Goal: Information Seeking & Learning: Learn about a topic

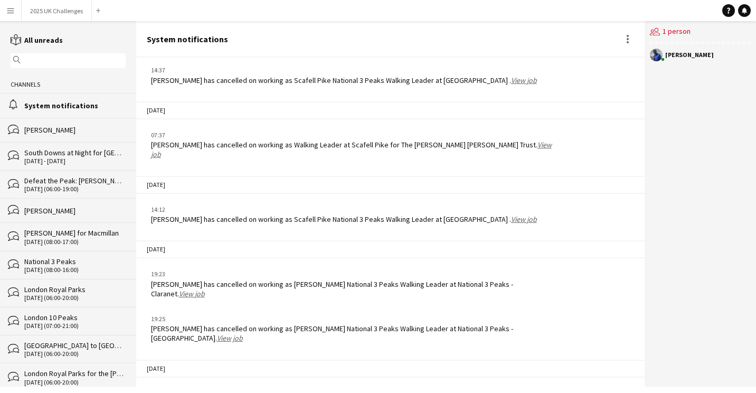
scroll to position [1584, 0]
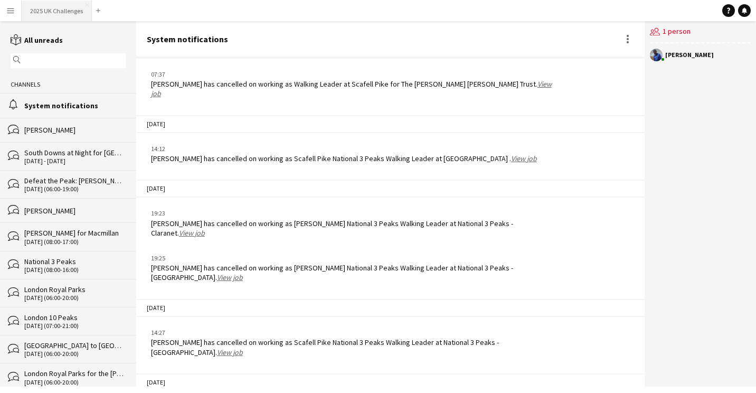
click at [47, 14] on button "2025 UK Challenges Close" at bounding box center [57, 11] width 70 height 21
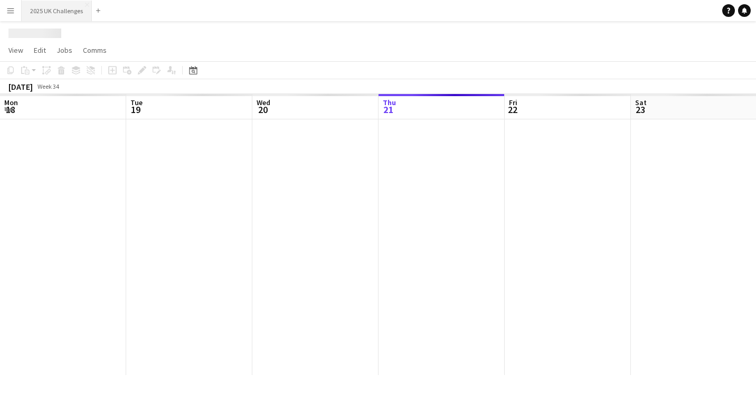
scroll to position [0, 252]
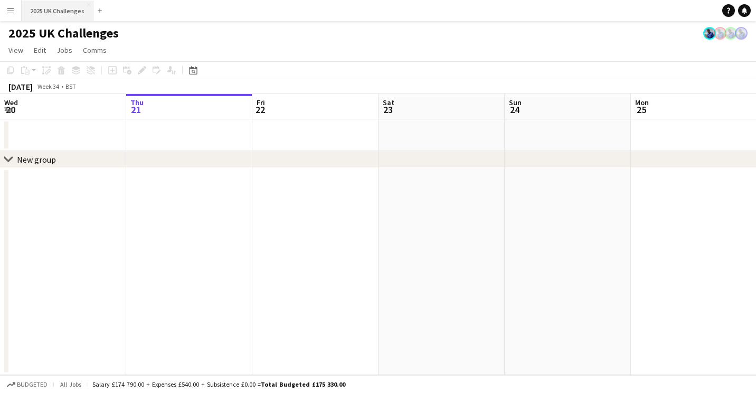
click at [54, 7] on button "2025 UK Challenges Close" at bounding box center [58, 11] width 72 height 21
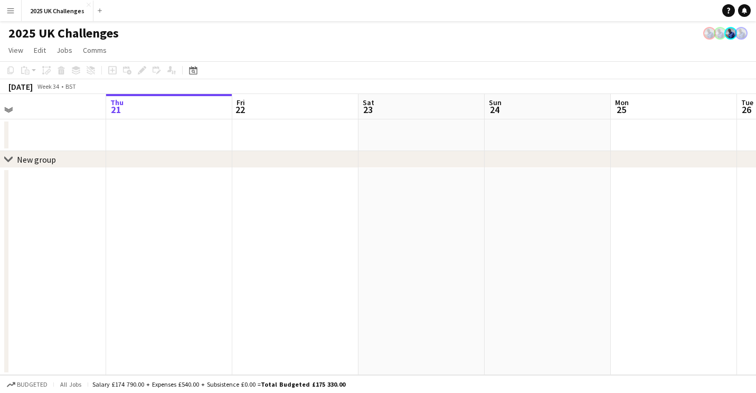
scroll to position [0, 314]
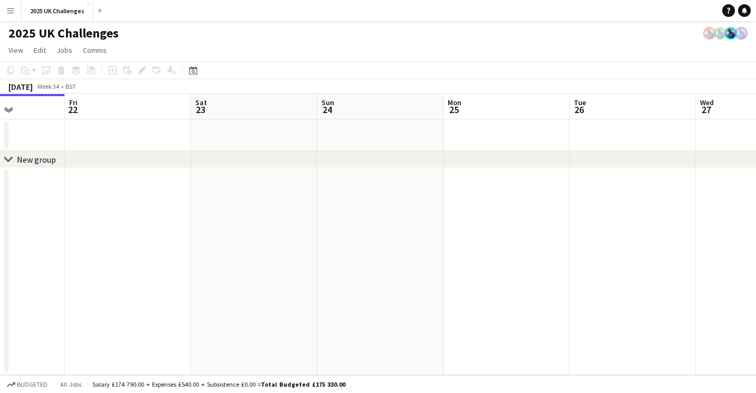
drag, startPoint x: 250, startPoint y: 145, endPoint x: 233, endPoint y: 132, distance: 20.4
click at [78, 150] on app-calendar-viewport "Tue 19 Wed 20 Thu 21 Fri 22 Sat 23 Sun 24 Mon 25 Tue 26 Wed 27 Thu 28 Fri 29" at bounding box center [378, 234] width 756 height 281
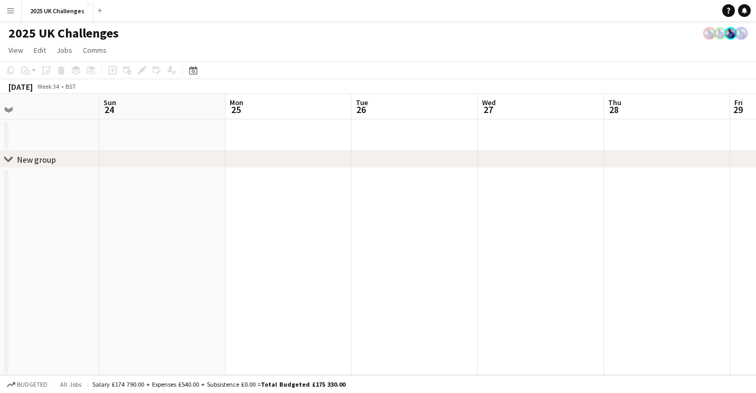
drag, startPoint x: 221, startPoint y: 140, endPoint x: 3, endPoint y: 165, distance: 219.9
click at [0, 166] on html "Menu Boards Boards Boards All jobs Status Workforce Workforce My Workforce Recr…" at bounding box center [378, 196] width 756 height 393
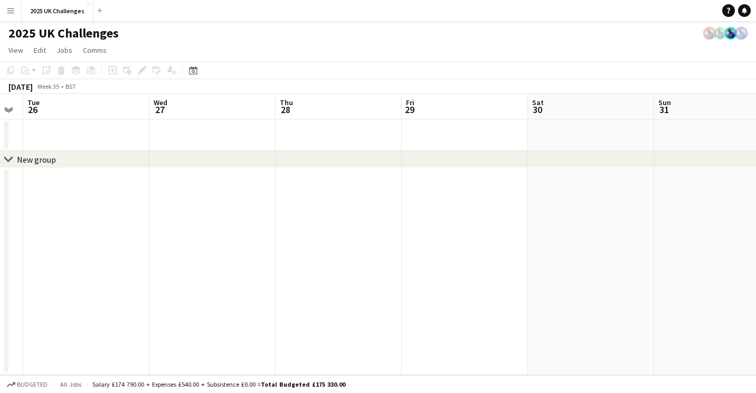
drag, startPoint x: 121, startPoint y: 165, endPoint x: 119, endPoint y: 153, distance: 12.2
click at [84, 156] on div "chevron-right New group Sat 23 Sun 24 Mon 25 Tue 26 Wed 27 Thu 28 Fri 29 Sat 30…" at bounding box center [378, 234] width 756 height 281
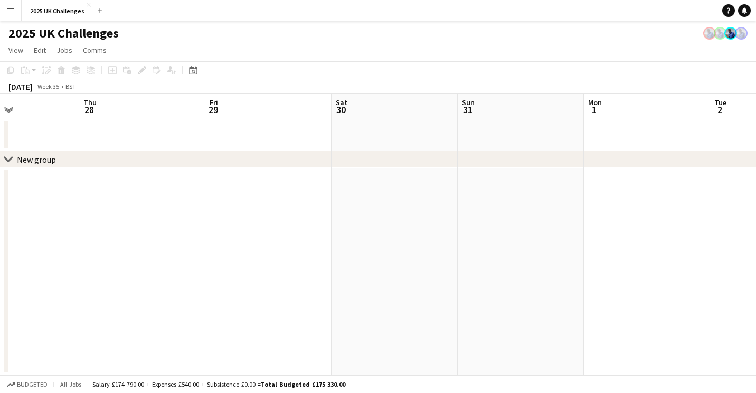
drag, startPoint x: 50, startPoint y: 160, endPoint x: 486, endPoint y: 121, distance: 438.2
click at [222, 138] on app-calendar-viewport "Sun 24 Mon 25 Tue 26 Wed 27 Thu 28 Fri 29 Sat 30 Sun 31 Mon 1 Tue 2 Wed 3" at bounding box center [378, 234] width 756 height 281
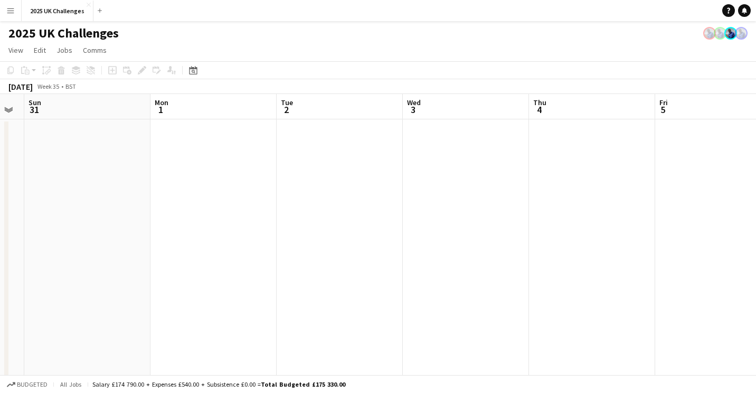
drag, startPoint x: 520, startPoint y: 118, endPoint x: 220, endPoint y: 129, distance: 301.0
click at [57, 150] on app-calendar-viewport "Thu 28 Fri 29 Sat 30 Sun 31 Mon 1 Tue 2 Wed 3 Thu 4 Fri 5 Sat 6 35/35 2 Jobs Su…" at bounding box center [378, 302] width 756 height 416
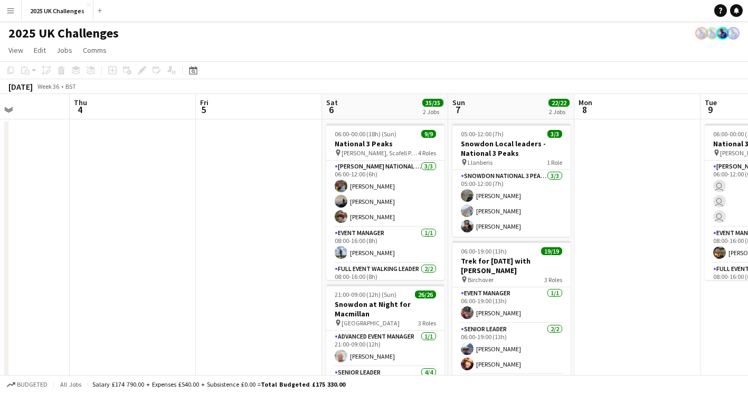
drag, startPoint x: 62, startPoint y: 138, endPoint x: 20, endPoint y: 136, distance: 42.8
click at [12, 136] on app-calendar-viewport "Mon 1 Tue 2 Wed 3 Thu 4 Fri 5 Sat 6 35/35 2 Jobs Sun 7 22/22 2 Jobs Mon 8 Tue 9…" at bounding box center [374, 302] width 748 height 416
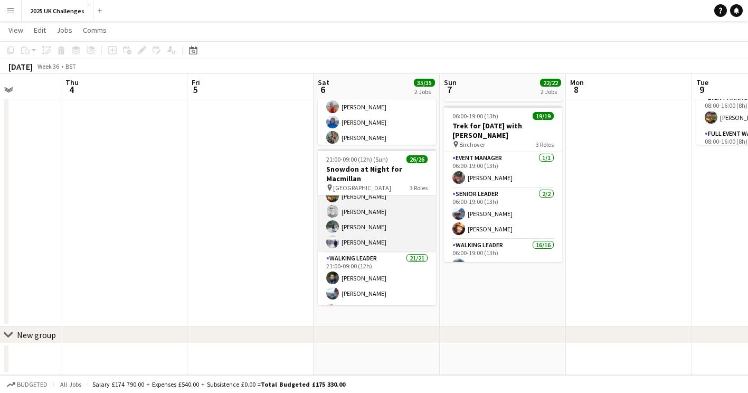
scroll to position [0, 0]
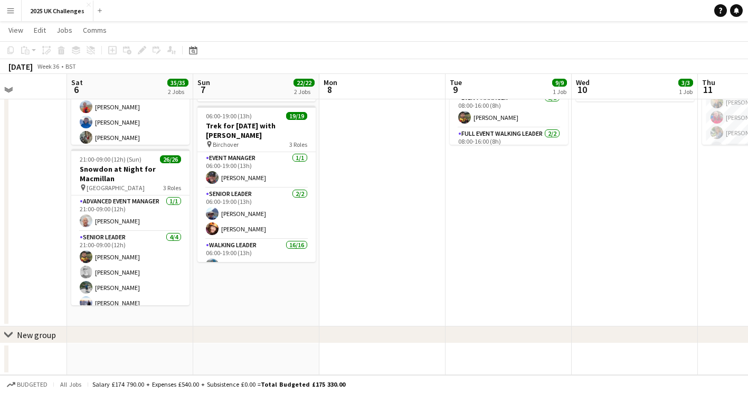
drag, startPoint x: 619, startPoint y: 231, endPoint x: 293, endPoint y: 295, distance: 332.0
click at [221, 306] on app-calendar-viewport "Tue 2 Wed 3 Thu 4 Fri 5 Sat 6 35/35 2 Jobs Sun 7 22/22 2 Jobs Mon 8 Tue 9 9/9 1…" at bounding box center [374, 141] width 748 height 468
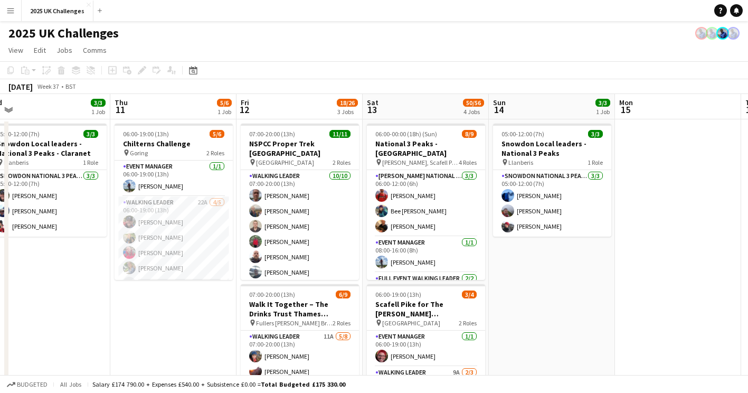
scroll to position [0, 325]
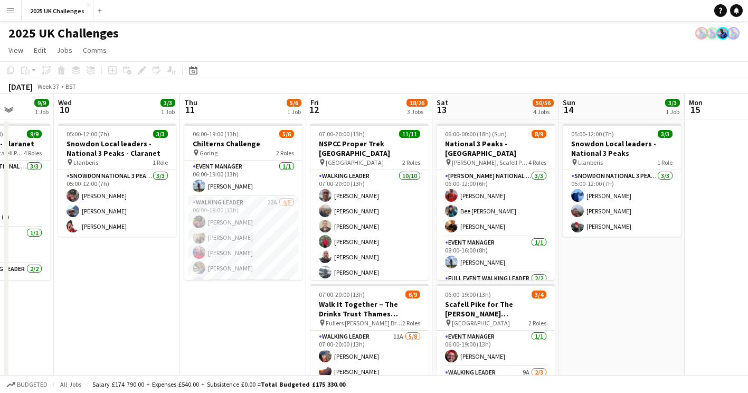
drag, startPoint x: 262, startPoint y: 308, endPoint x: 126, endPoint y: 303, distance: 135.7
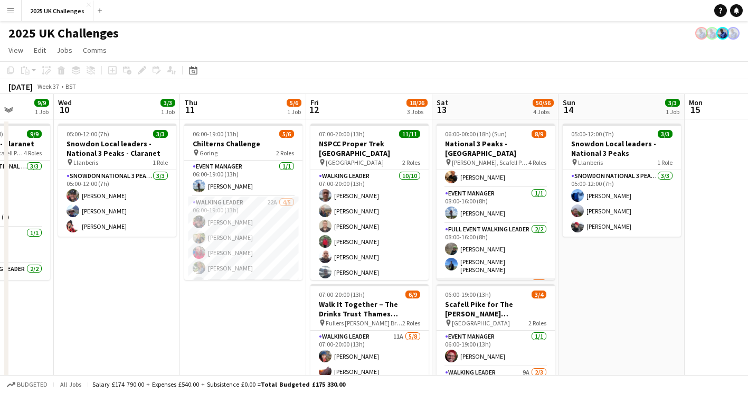
scroll to position [101, 0]
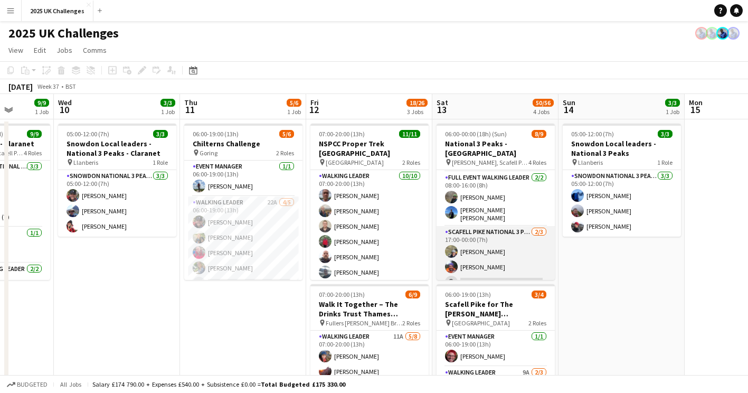
click at [496, 248] on app-card-role "Scafell Pike National 3 Peaks Walking Leader [DATE] 17:00-00:00 (7h) [PERSON_NA…" at bounding box center [495, 259] width 118 height 67
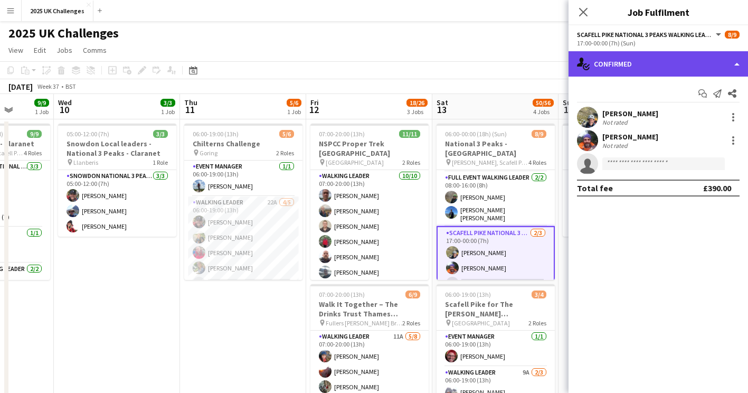
click at [613, 62] on div "single-neutral-actions-check-2 Confirmed" at bounding box center [657, 63] width 179 height 25
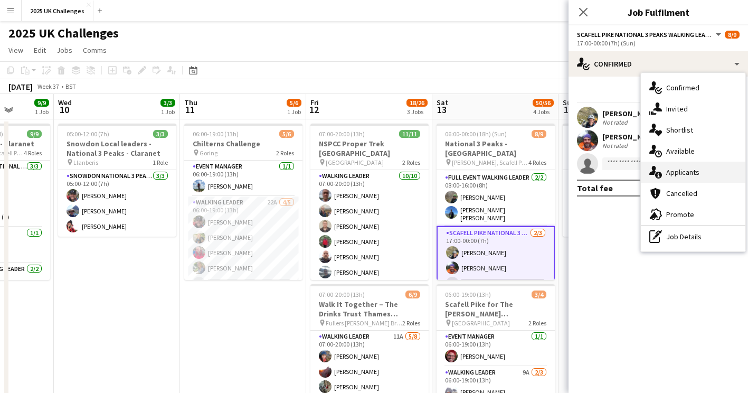
click at [674, 170] on div "single-neutral-actions-information Applicants" at bounding box center [693, 172] width 105 height 21
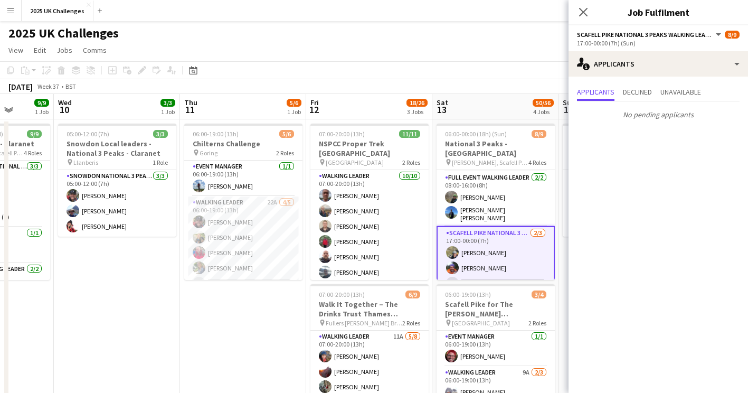
click at [625, 240] on mat-expansion-panel "users2 Applicants Applicants Declined Unavailable No pending applicants" at bounding box center [657, 235] width 179 height 316
click at [445, 55] on app-page-menu "View Day view expanded Day view collapsed Month view Date picker Jump to [DATE]…" at bounding box center [374, 51] width 748 height 20
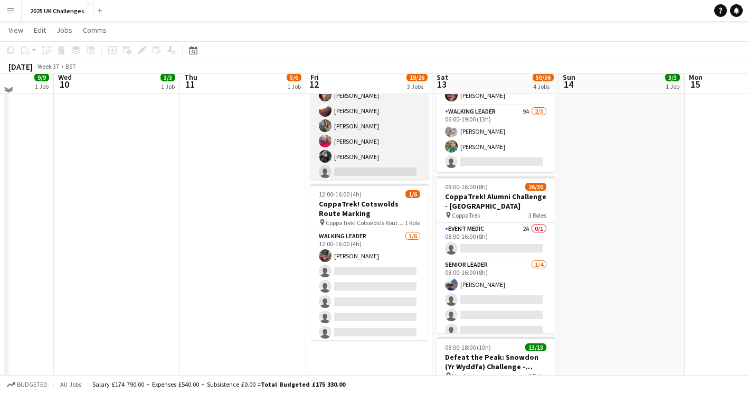
scroll to position [0, 0]
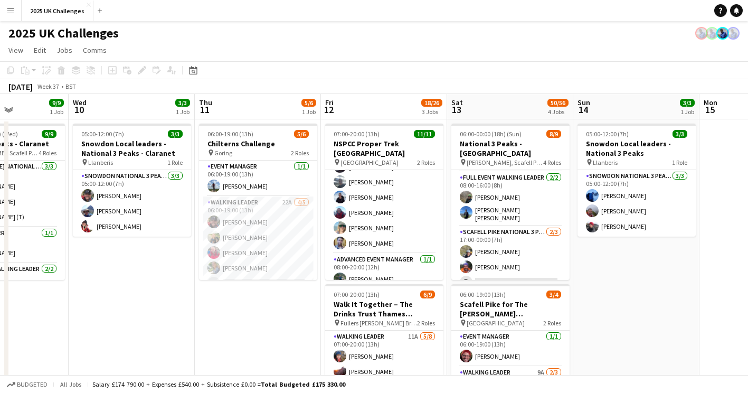
drag, startPoint x: 673, startPoint y: 306, endPoint x: 305, endPoint y: 297, distance: 369.1
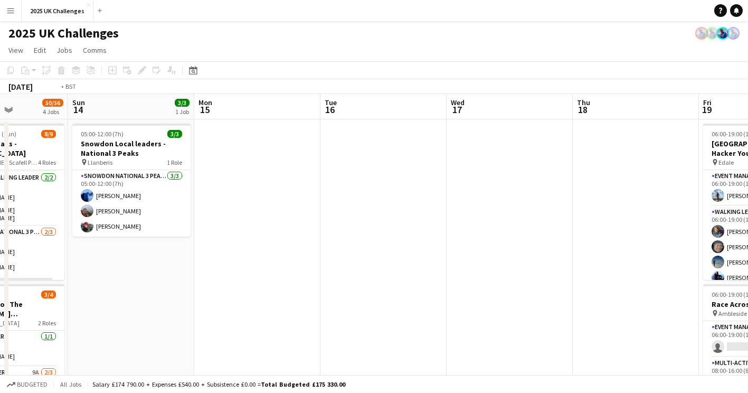
drag, startPoint x: 510, startPoint y: 300, endPoint x: 135, endPoint y: 284, distance: 375.6
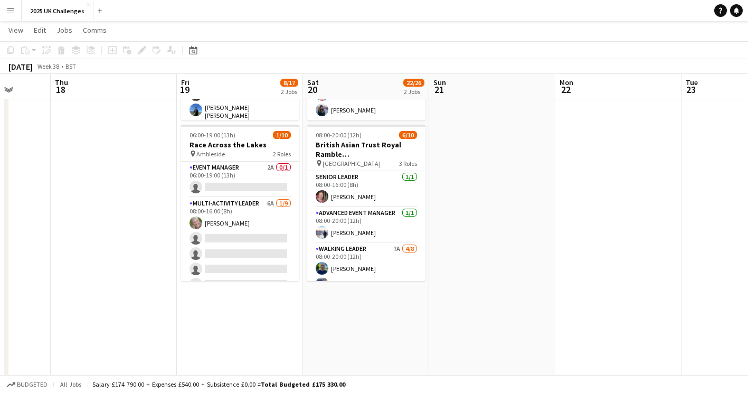
drag, startPoint x: 615, startPoint y: 199, endPoint x: 195, endPoint y: 340, distance: 442.6
click at [195, 340] on app-calendar-viewport "Sun 14 3/3 1 Job Mon 15 Tue 16 Wed 17 Thu 18 Fri 19 8/17 2 Jobs Sat 20 22/26 2 …" at bounding box center [374, 274] width 748 height 782
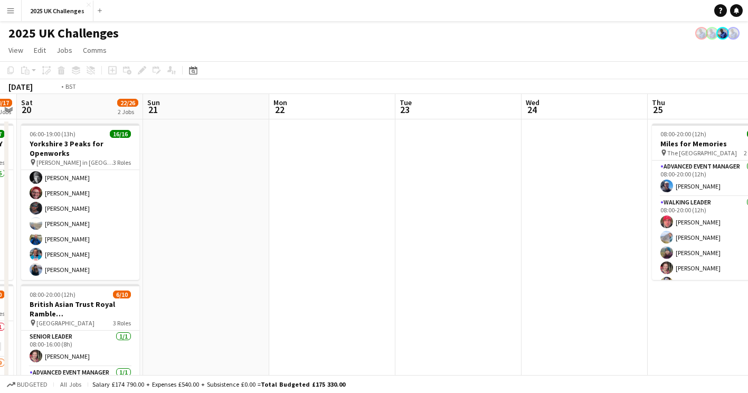
drag, startPoint x: 112, startPoint y: 312, endPoint x: 70, endPoint y: 312, distance: 42.8
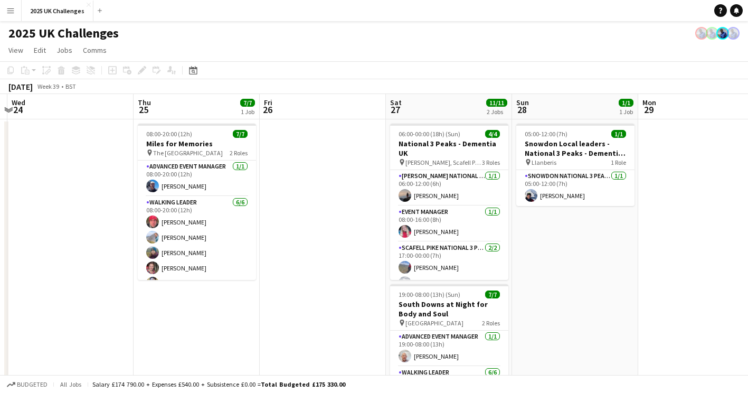
drag, startPoint x: 116, startPoint y: 321, endPoint x: 80, endPoint y: 318, distance: 36.6
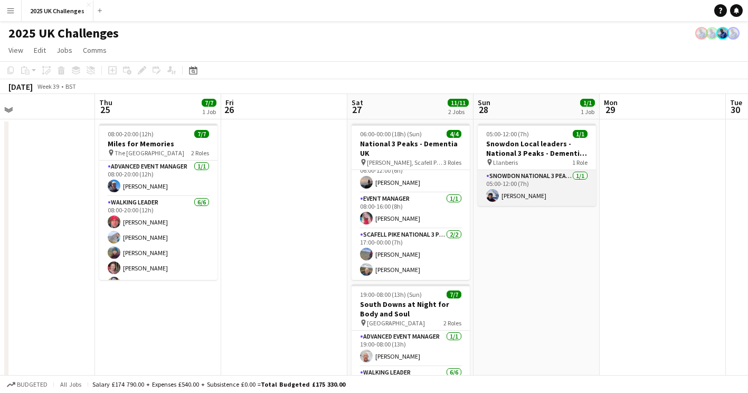
click at [530, 193] on app-card-role "Snowdon National 3 Peaks Walking Leader [DATE] 05:00-12:00 (7h) [PERSON_NAME]" at bounding box center [537, 188] width 118 height 36
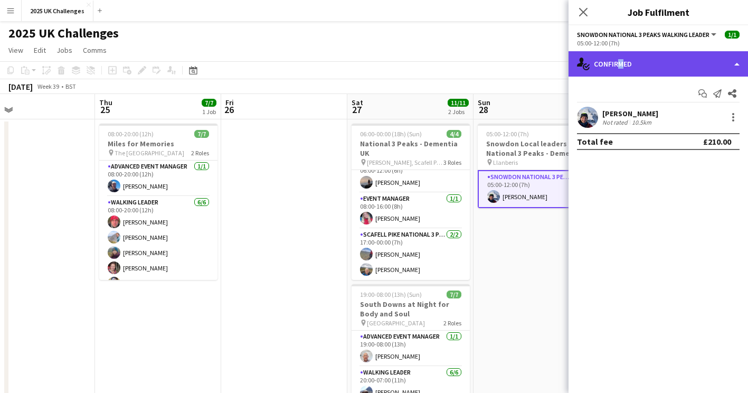
click at [615, 69] on div "single-neutral-actions-check-2 Confirmed" at bounding box center [657, 63] width 179 height 25
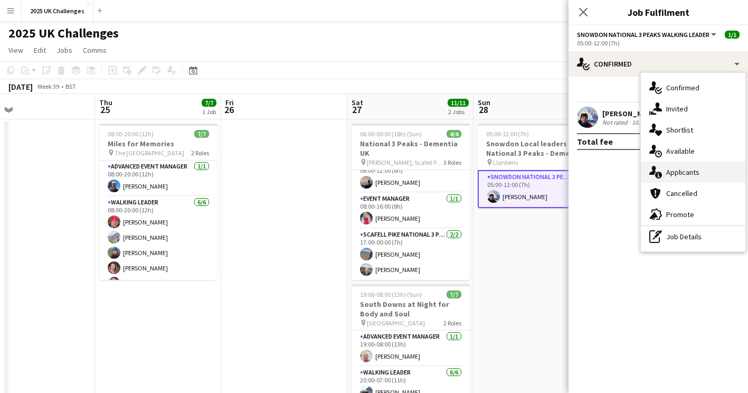
click at [676, 165] on div "single-neutral-actions-information Applicants" at bounding box center [693, 172] width 105 height 21
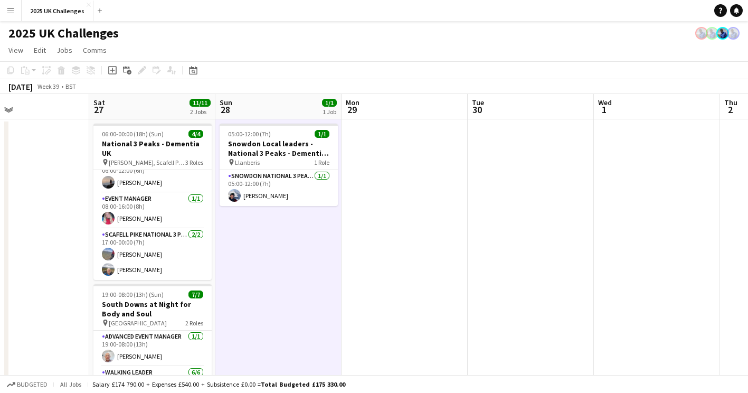
drag, startPoint x: 624, startPoint y: 307, endPoint x: 375, endPoint y: 311, distance: 249.1
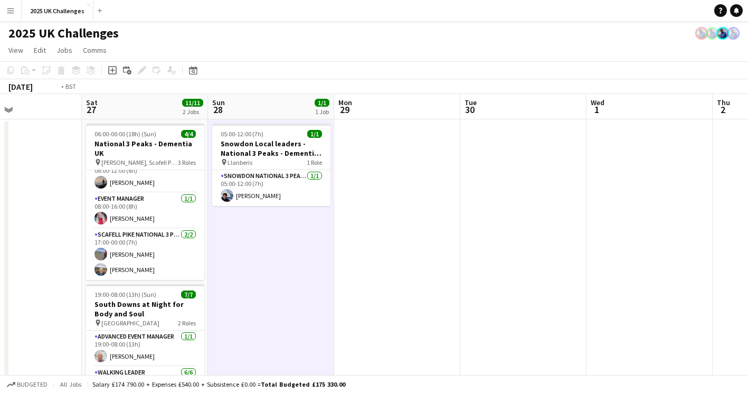
drag, startPoint x: 206, startPoint y: 322, endPoint x: 213, endPoint y: 320, distance: 7.2
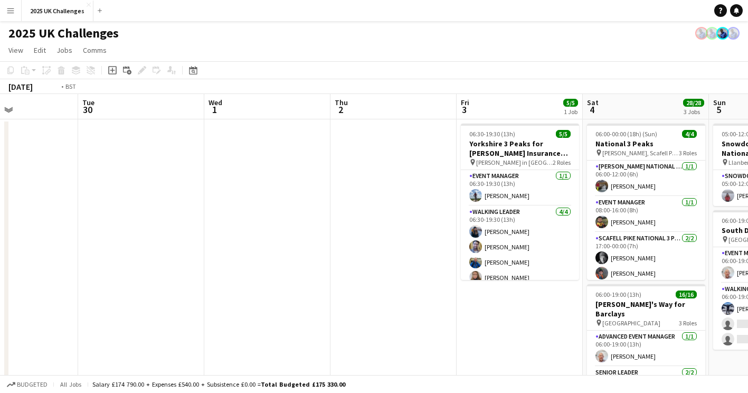
drag, startPoint x: 187, startPoint y: 317, endPoint x: 181, endPoint y: 316, distance: 6.4
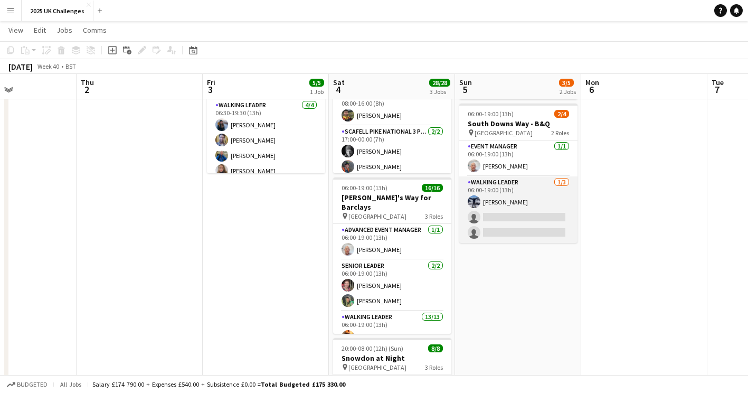
click at [521, 224] on app-card-role "Walking Leader [DATE] 06:00-19:00 (13h) [PERSON_NAME] single-neutral-actions si…" at bounding box center [518, 209] width 118 height 67
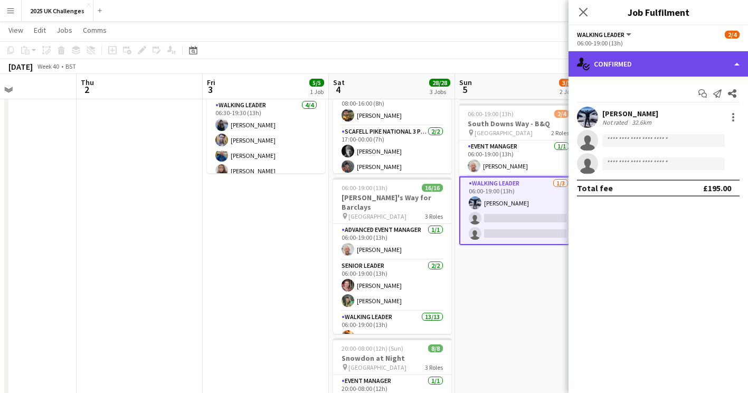
click at [652, 72] on div "single-neutral-actions-check-2 Confirmed" at bounding box center [657, 63] width 179 height 25
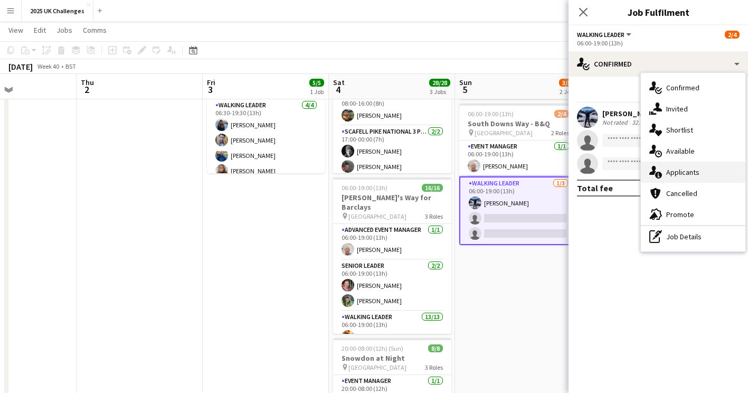
click at [690, 176] on div "single-neutral-actions-information Applicants" at bounding box center [693, 172] width 105 height 21
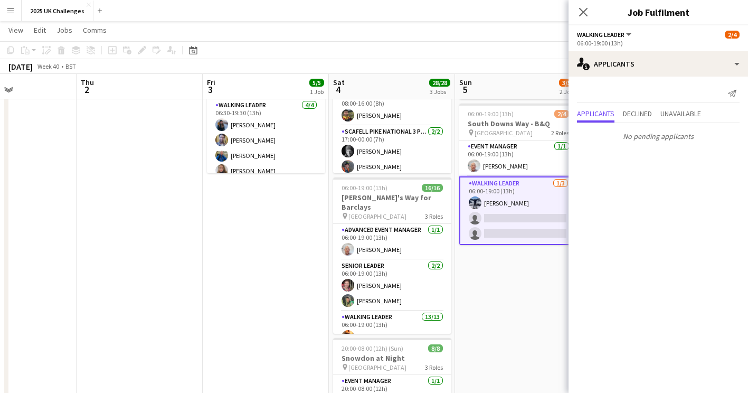
click at [540, 310] on app-date-cell "05:00-12:00 (7h) 1/1 Snowdon Local leaders - National 3 Peaks pin Llanberis 1 R…" at bounding box center [518, 341] width 126 height 657
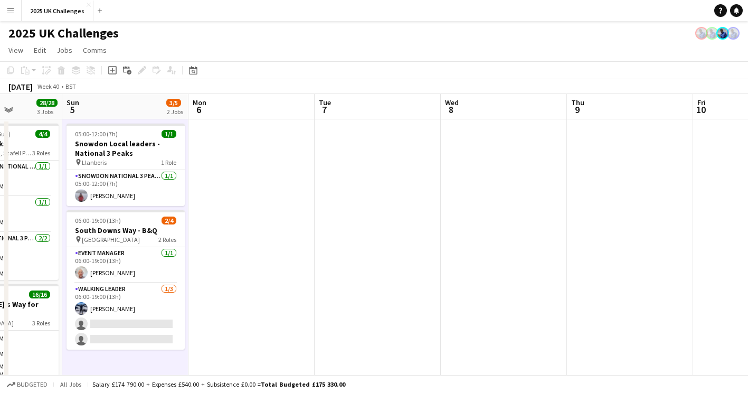
drag, startPoint x: 391, startPoint y: 222, endPoint x: 248, endPoint y: 199, distance: 145.3
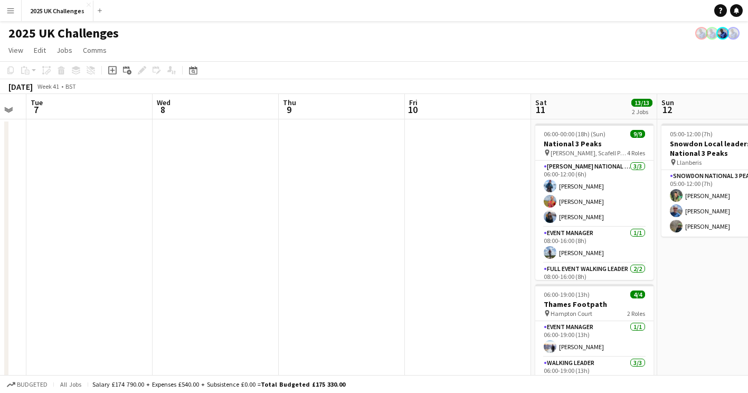
drag, startPoint x: 361, startPoint y: 250, endPoint x: 88, endPoint y: 243, distance: 273.0
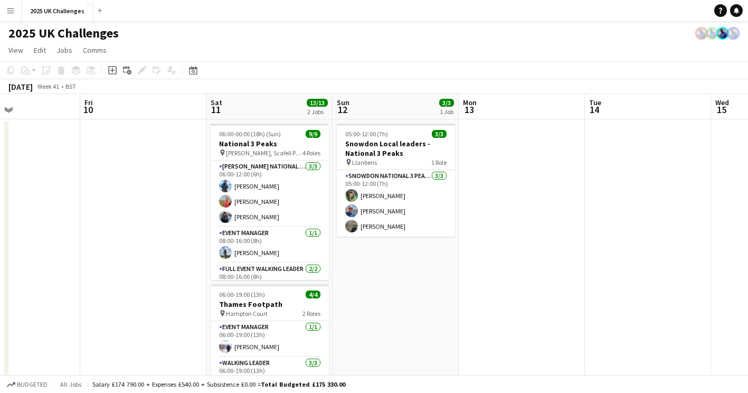
drag, startPoint x: 513, startPoint y: 268, endPoint x: 441, endPoint y: 269, distance: 72.3
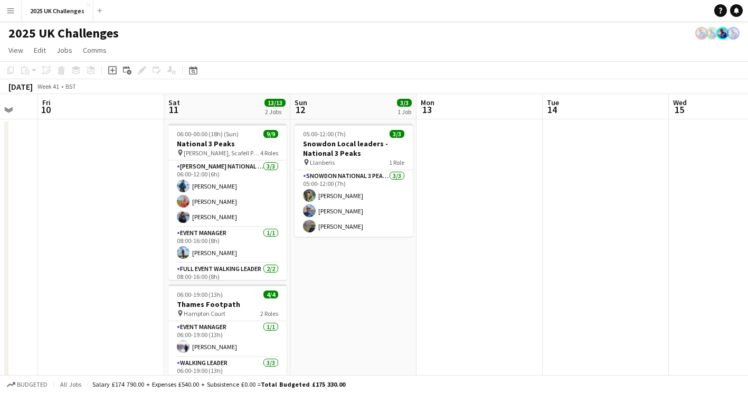
drag, startPoint x: 500, startPoint y: 278, endPoint x: 210, endPoint y: 313, distance: 291.8
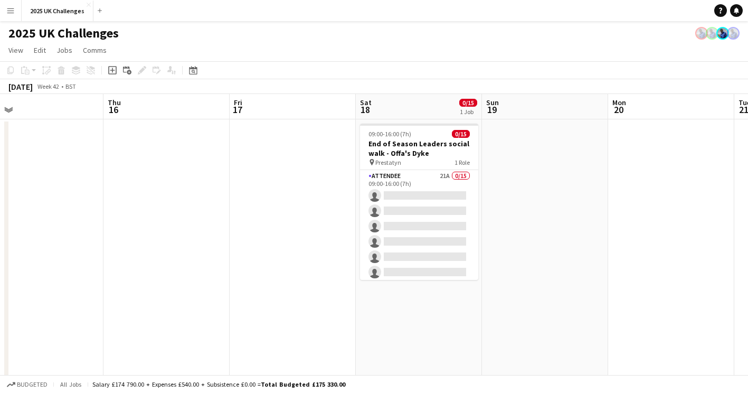
drag, startPoint x: 449, startPoint y: 314, endPoint x: 298, endPoint y: 321, distance: 151.2
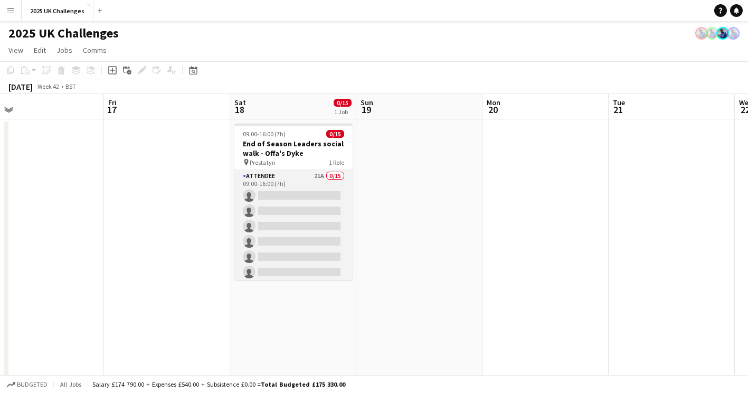
click at [284, 246] on app-card-role "Attendee 21A 0/15 09:00-16:00 (7h) single-neutral-actions single-neutral-action…" at bounding box center [293, 295] width 118 height 250
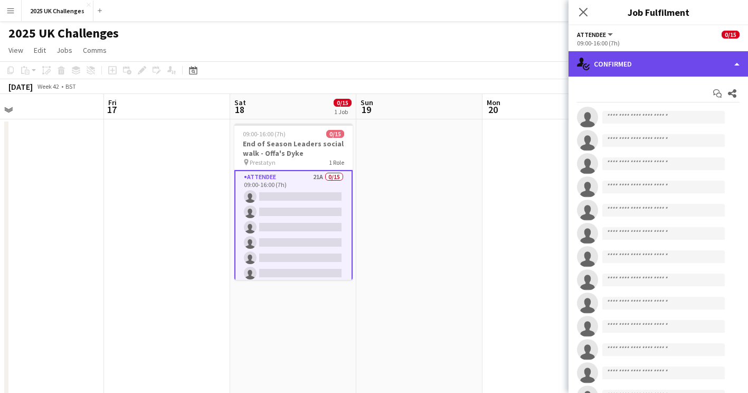
click at [629, 56] on div "single-neutral-actions-check-2 Confirmed" at bounding box center [657, 63] width 179 height 25
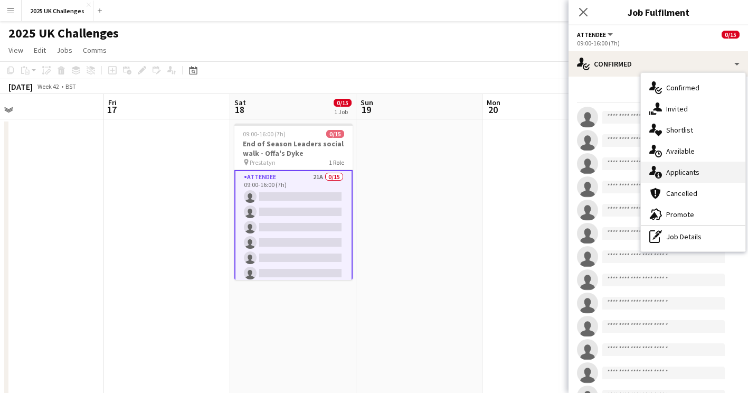
click at [685, 173] on div "single-neutral-actions-information Applicants" at bounding box center [693, 172] width 105 height 21
